Goal: Task Accomplishment & Management: Manage account settings

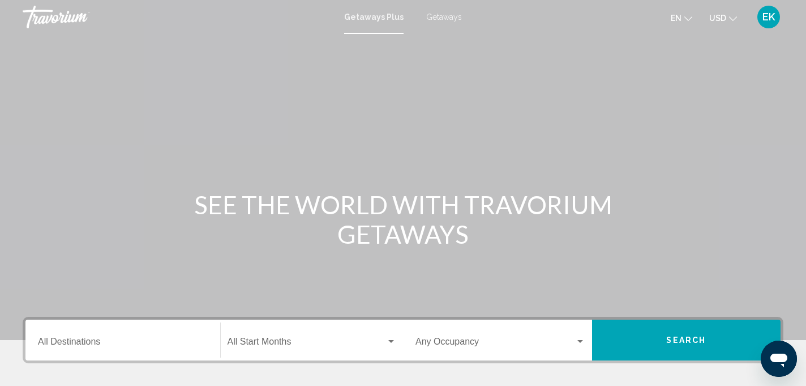
click at [448, 20] on span "Getaways" at bounding box center [444, 16] width 36 height 9
click at [772, 22] on span "EK" at bounding box center [769, 16] width 12 height 11
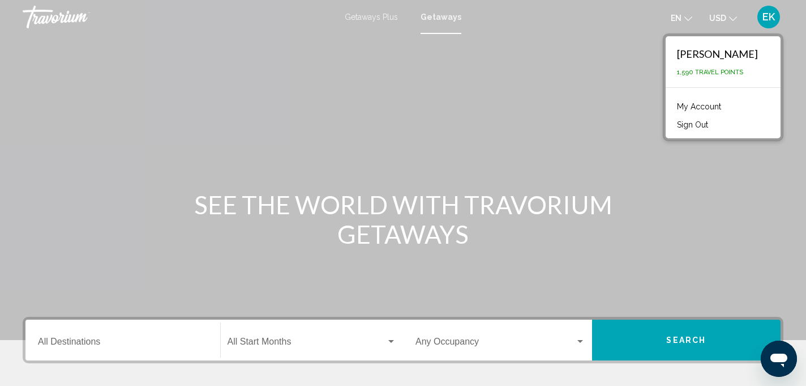
click at [721, 106] on link "My Account" at bounding box center [698, 106] width 55 height 15
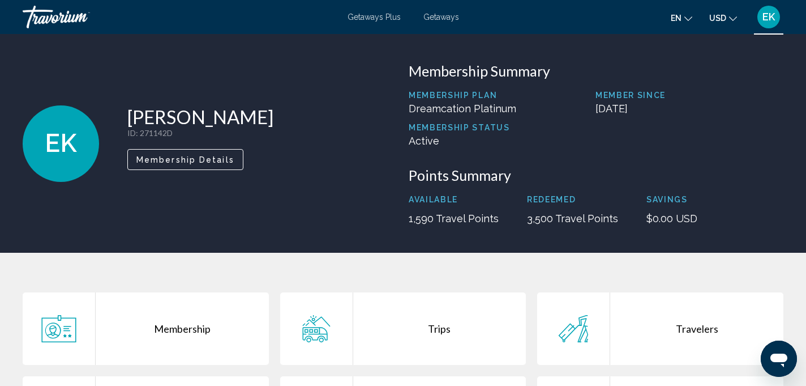
click at [443, 326] on div "Trips" at bounding box center [439, 328] width 173 height 72
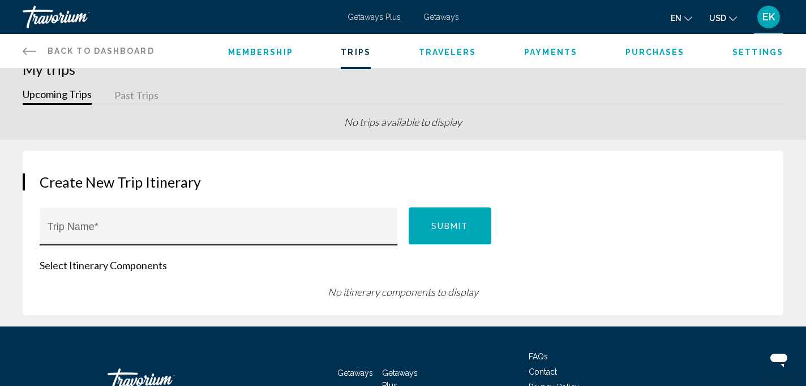
scroll to position [18, 0]
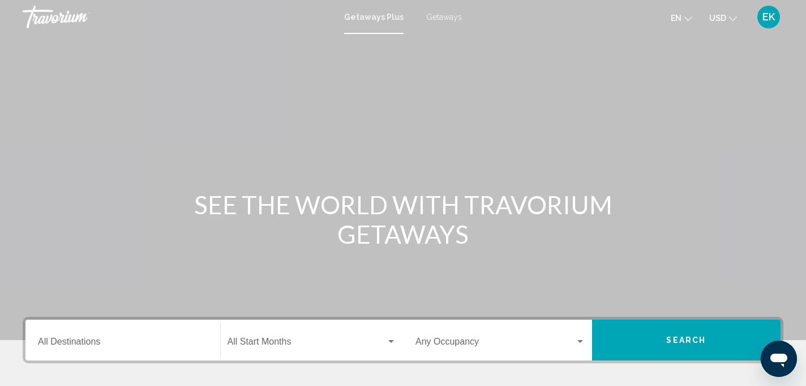
click at [768, 20] on span "EK" at bounding box center [769, 16] width 12 height 11
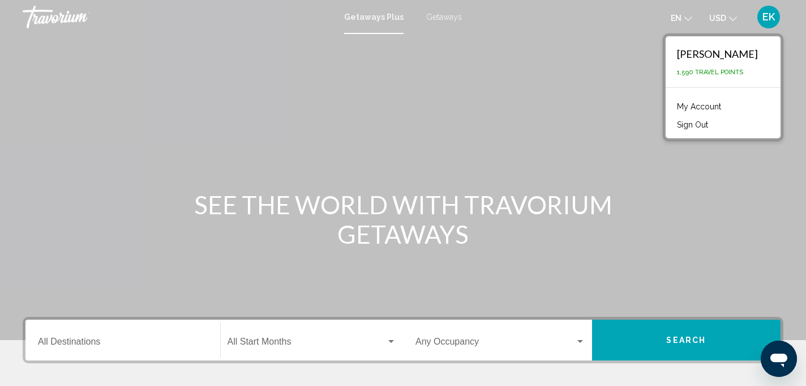
click at [721, 109] on link "My Account" at bounding box center [698, 106] width 55 height 15
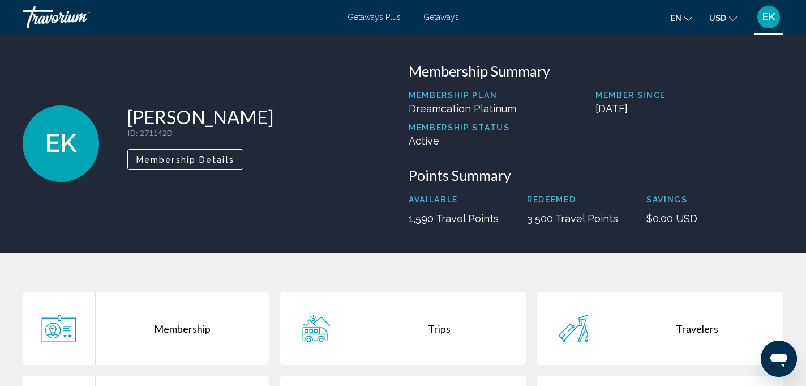
click at [436, 327] on div "Trips" at bounding box center [439, 328] width 173 height 72
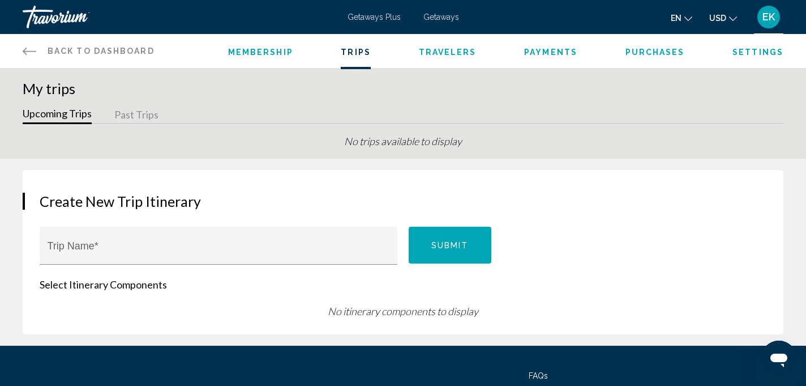
click at [452, 51] on span "Travelers" at bounding box center [448, 52] width 58 height 9
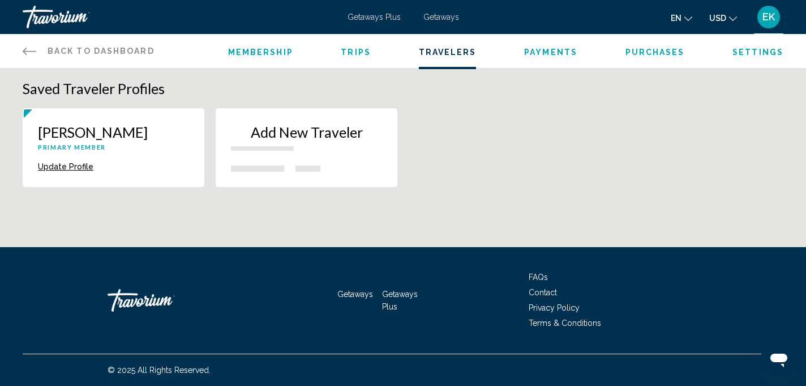
click at [353, 49] on span "Trips" at bounding box center [356, 52] width 30 height 9
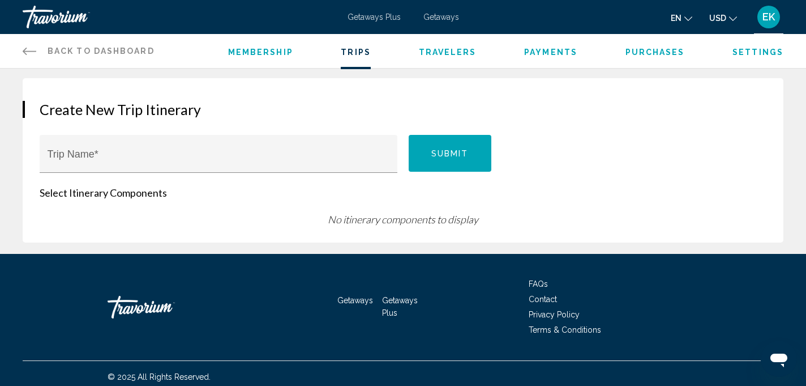
scroll to position [99, 0]
